Goal: Check status: Check status

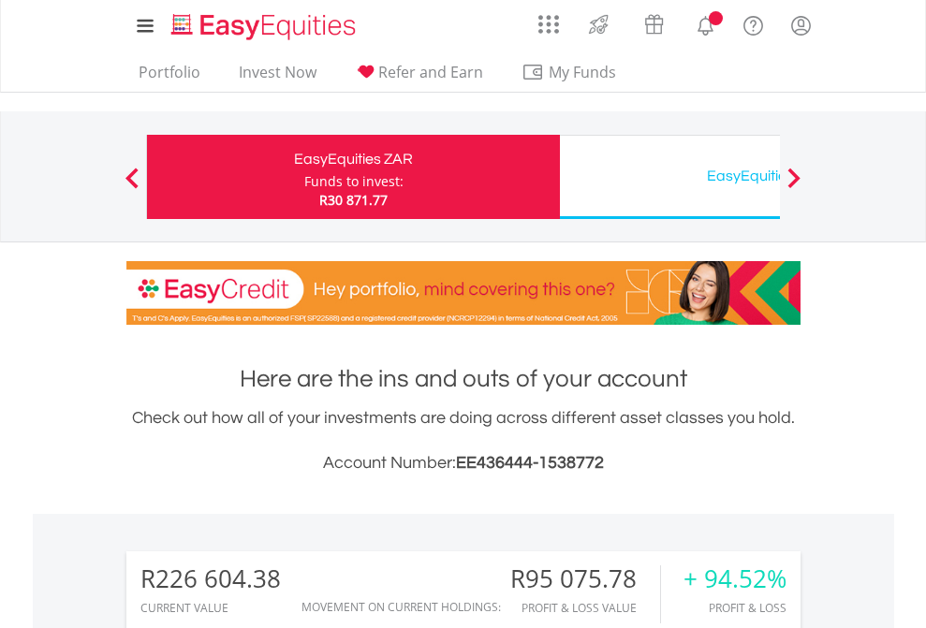
scroll to position [180, 294]
click at [304, 177] on div "Funds to invest:" at bounding box center [353, 181] width 99 height 19
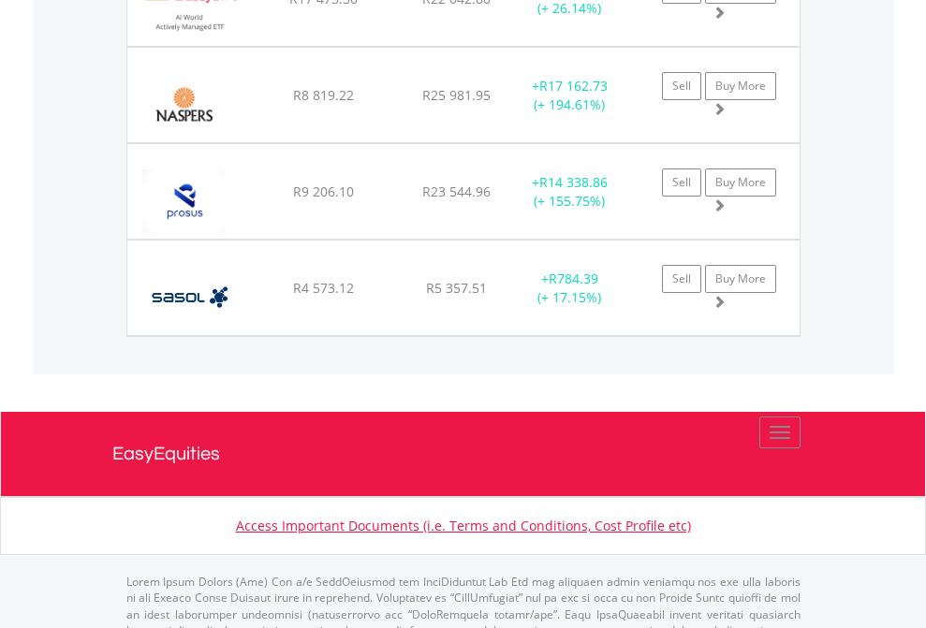
scroll to position [135, 0]
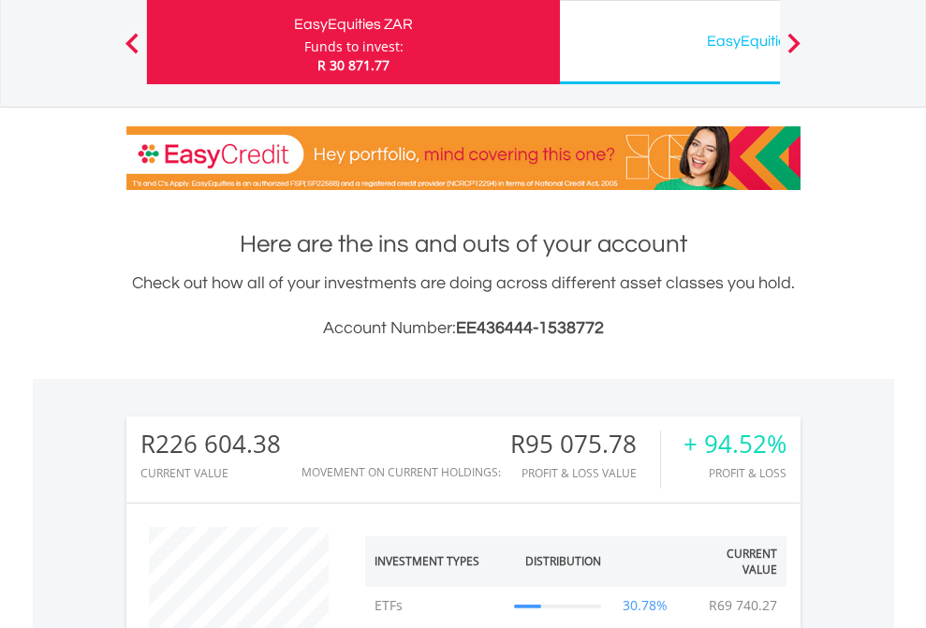
click at [669, 42] on div "EasyEquities USD" at bounding box center [766, 41] width 390 height 26
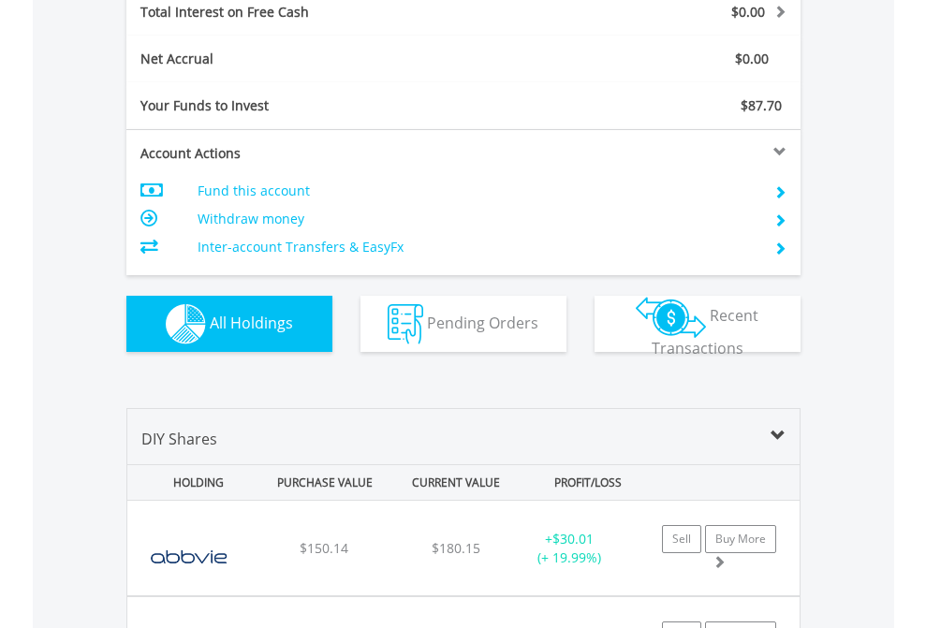
scroll to position [2156, 0]
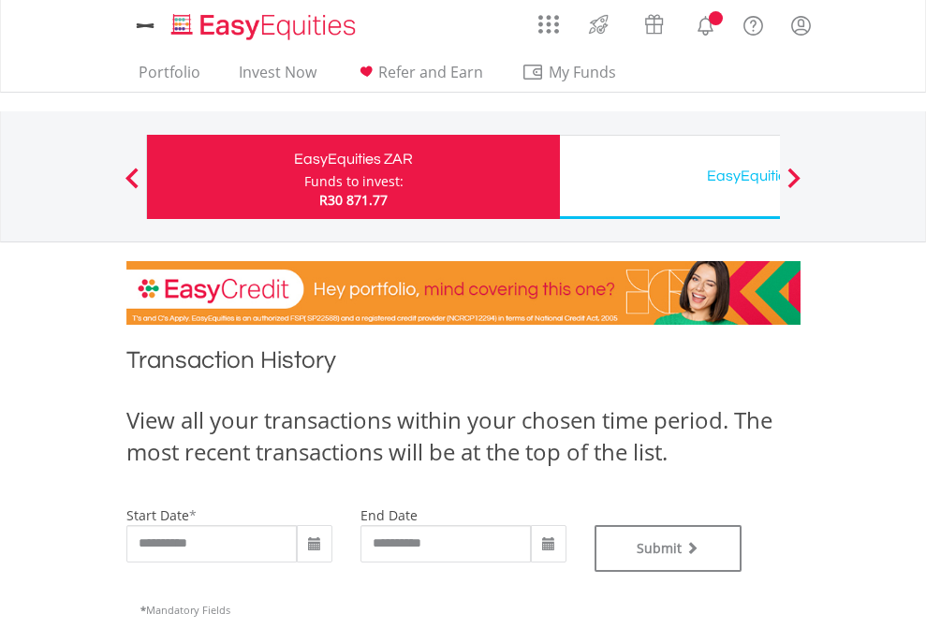
type input "**********"
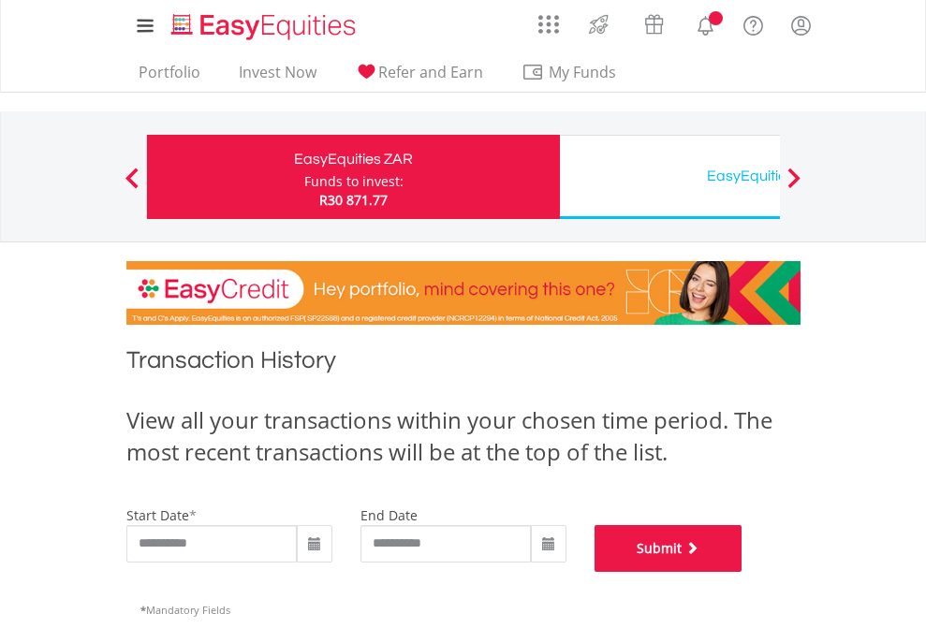
click at [742, 572] on button "Submit" at bounding box center [668, 548] width 148 height 47
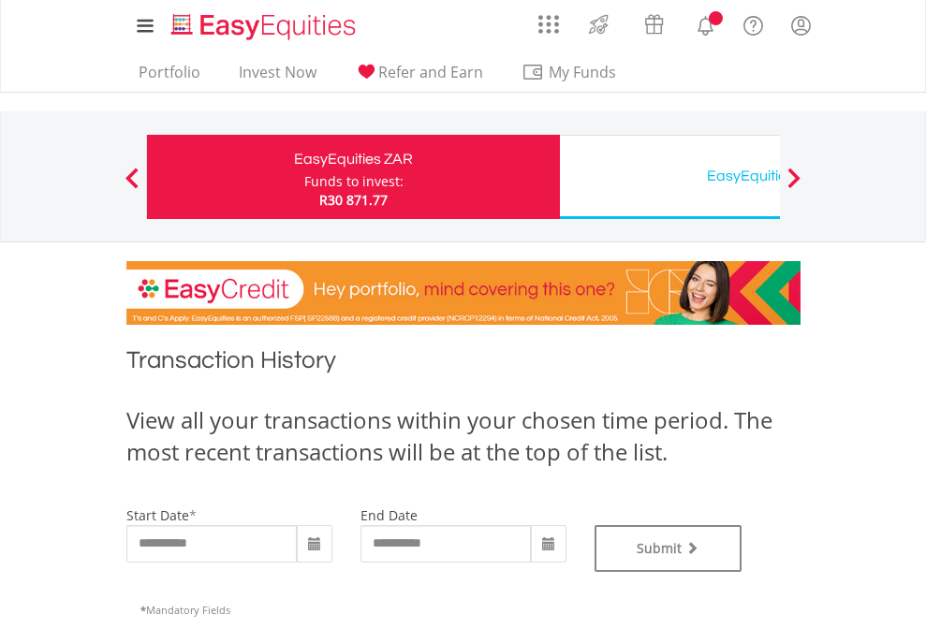
click at [669, 177] on div "EasyEquities USD" at bounding box center [766, 176] width 390 height 26
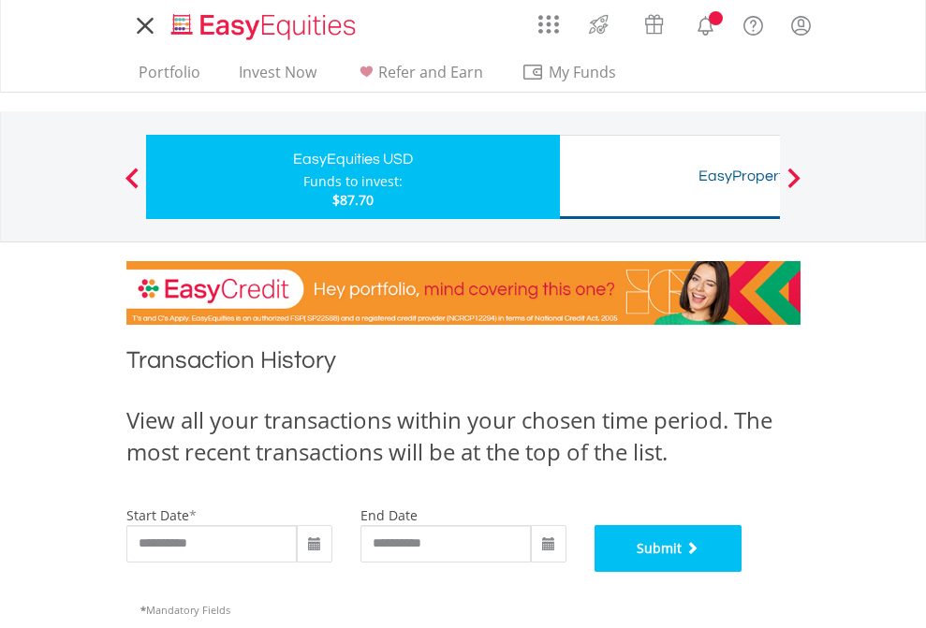
click at [742, 572] on button "Submit" at bounding box center [668, 548] width 148 height 47
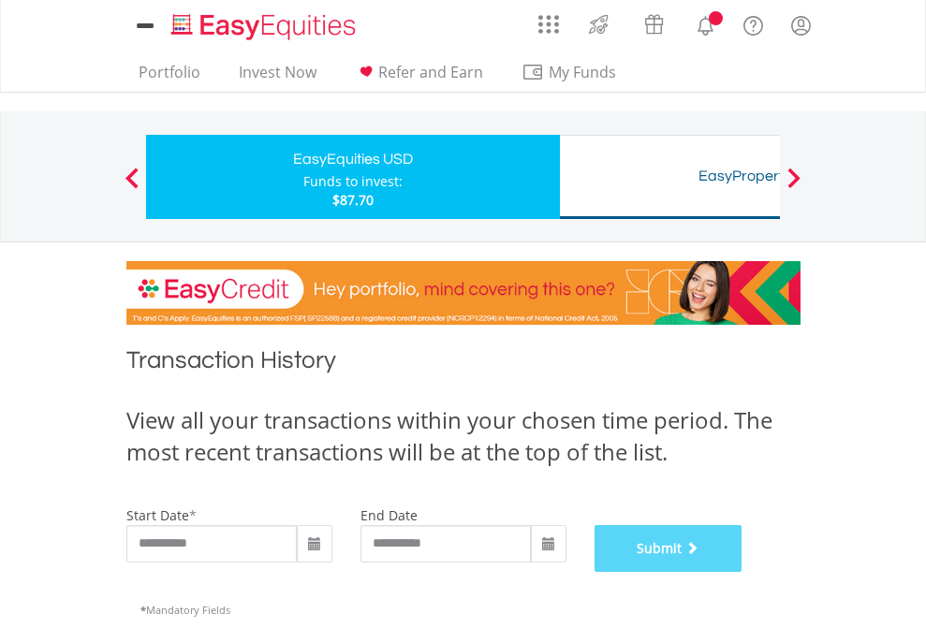
scroll to position [759, 0]
